Goal: Find specific page/section: Find specific page/section

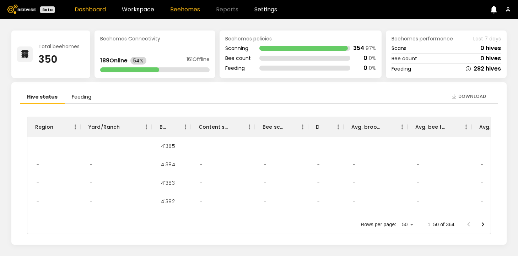
click at [184, 8] on link "Beehomes" at bounding box center [185, 10] width 30 height 6
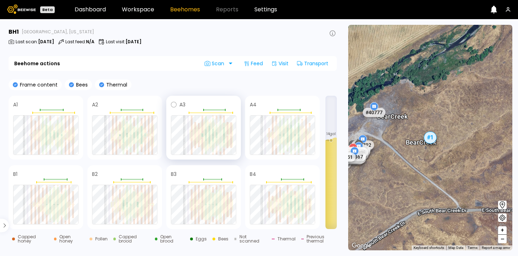
click at [220, 148] on div at bounding box center [221, 143] width 2 height 16
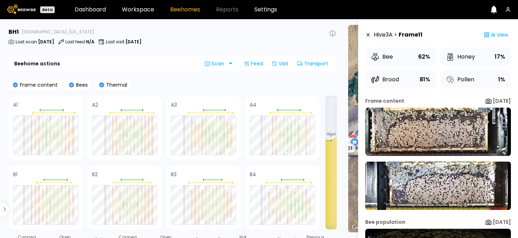
click at [70, 85] on icon at bounding box center [71, 84] width 5 height 5
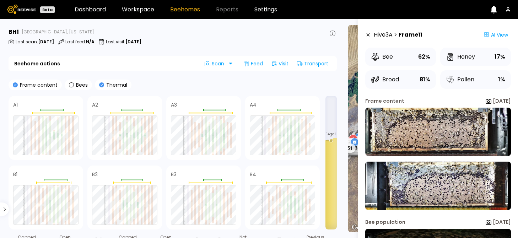
click at [15, 86] on icon at bounding box center [15, 84] width 5 height 5
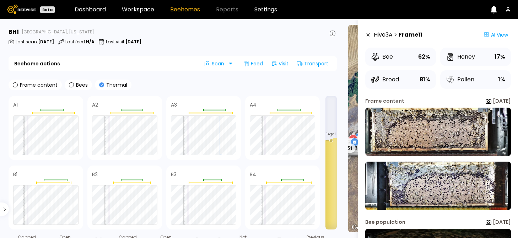
click at [101, 85] on icon at bounding box center [101, 84] width 5 height 5
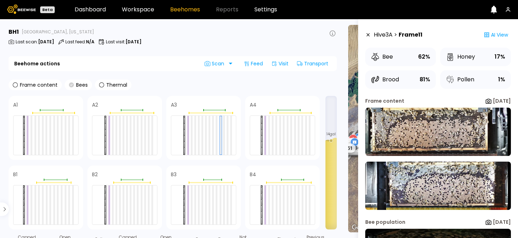
click at [70, 87] on icon at bounding box center [71, 84] width 5 height 5
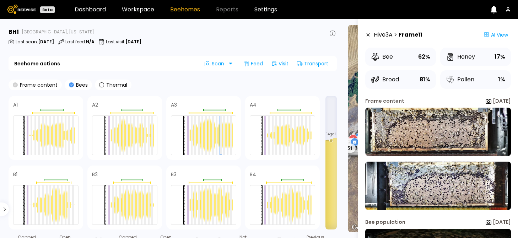
click at [14, 85] on icon at bounding box center [15, 84] width 5 height 5
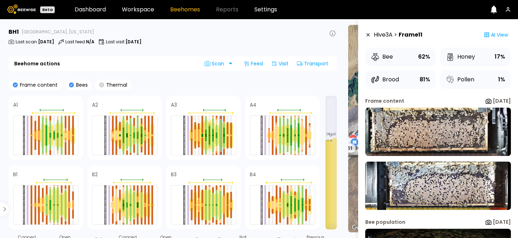
click at [100, 85] on icon at bounding box center [101, 84] width 5 height 5
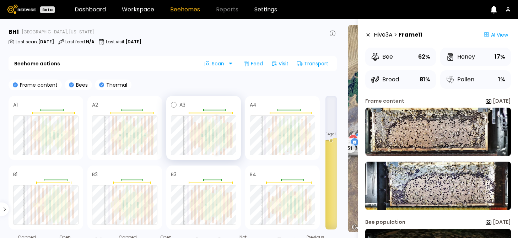
click at [217, 153] on div at bounding box center [217, 154] width 2 height 2
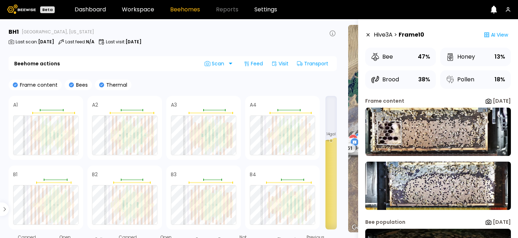
click at [389, 133] on img at bounding box center [438, 132] width 146 height 48
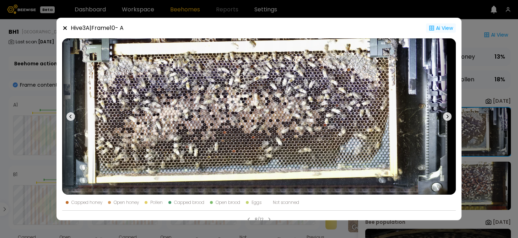
click at [436, 27] on div "Ai View" at bounding box center [441, 27] width 30 height 9
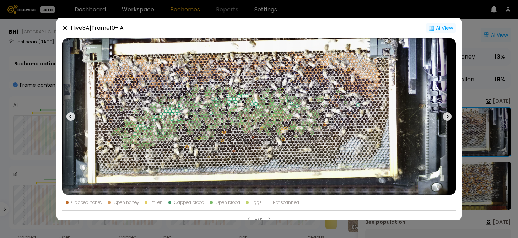
click at [66, 28] on icon at bounding box center [65, 28] width 6 height 6
